Goal: Task Accomplishment & Management: Manage account settings

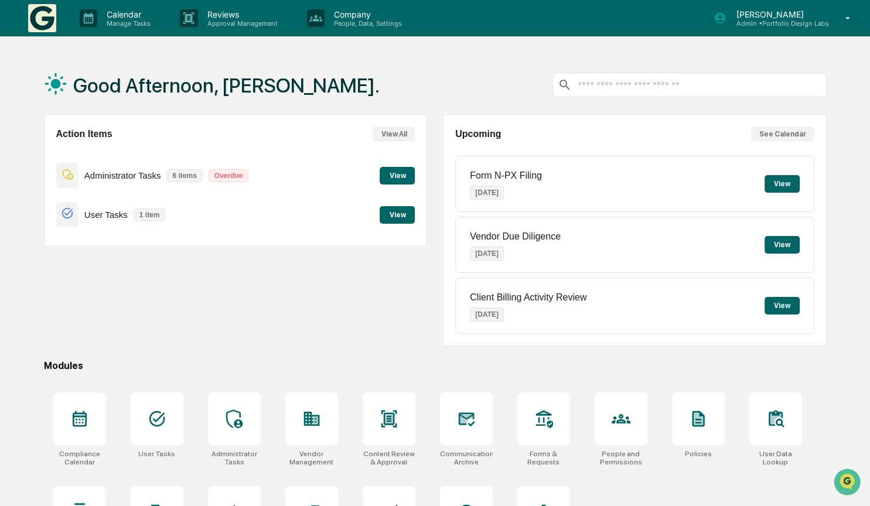
click at [393, 219] on button "View" at bounding box center [397, 215] width 35 height 18
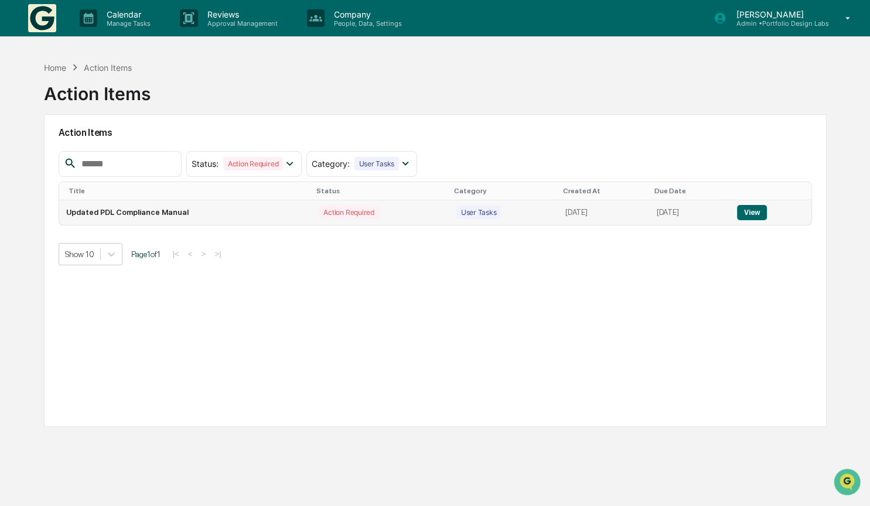
click at [747, 209] on button "View" at bounding box center [752, 212] width 30 height 15
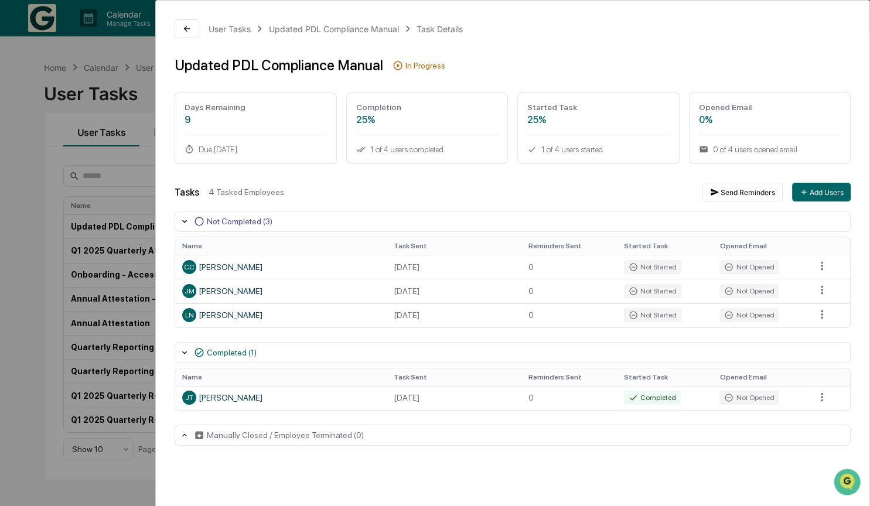
click at [23, 277] on div "User Tasks Updated PDL Compliance Manual Task Details Updated PDL Compliance Ma…" at bounding box center [435, 253] width 870 height 506
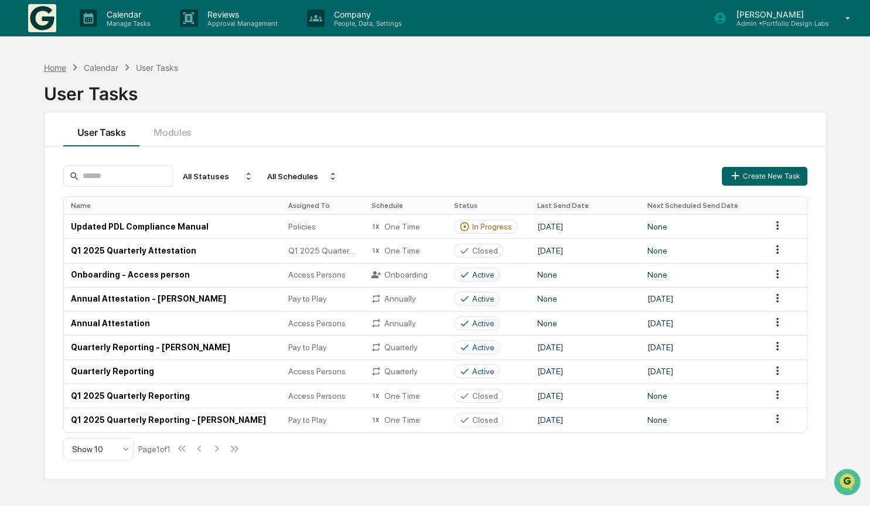
click at [66, 65] on div "Home" at bounding box center [55, 68] width 22 height 10
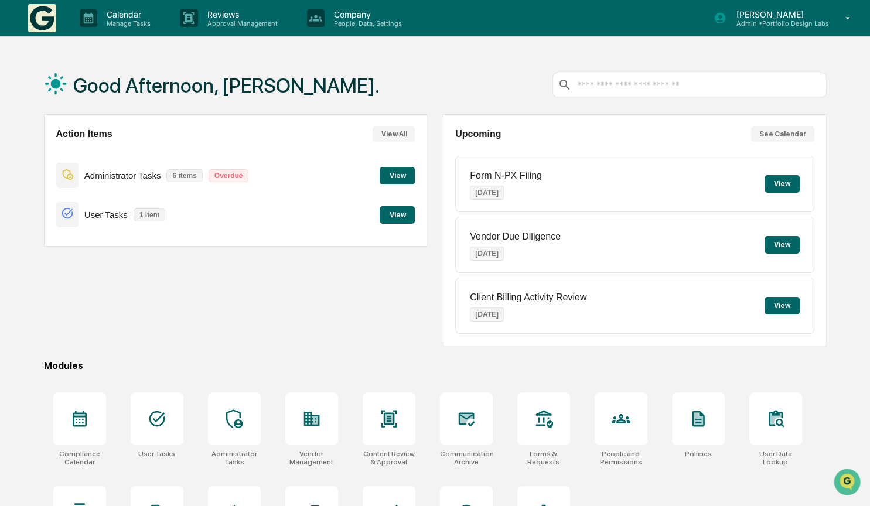
click at [397, 177] on button "View" at bounding box center [397, 176] width 35 height 18
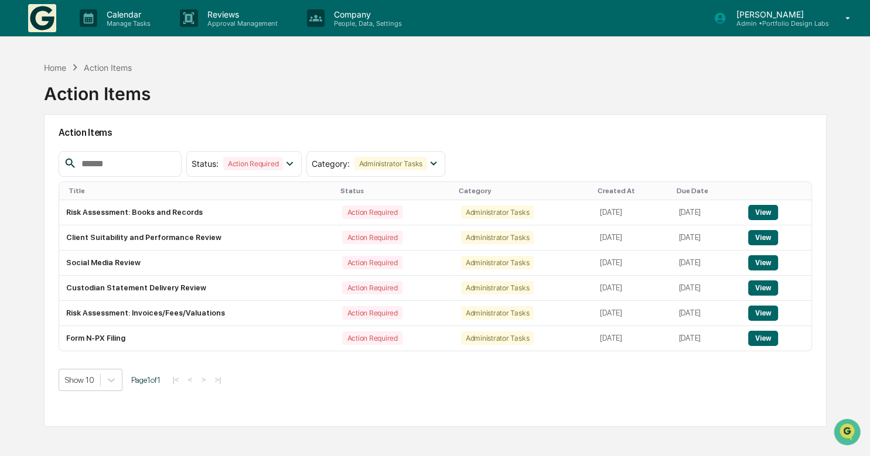
click at [761, 9] on div "[PERSON_NAME] Admin • Portfolio Design Labs" at bounding box center [786, 18] width 168 height 36
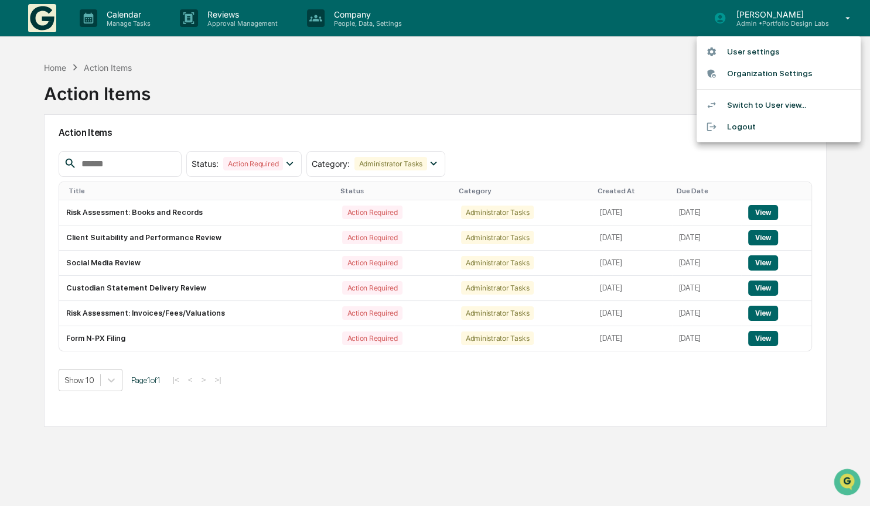
click at [734, 126] on li "Logout" at bounding box center [779, 127] width 164 height 22
